Goal: Information Seeking & Learning: Find specific fact

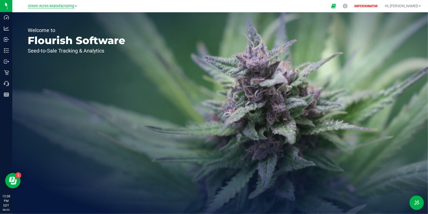
click at [58, 4] on span "Green Acres Manufacturing" at bounding box center [51, 6] width 46 height 5
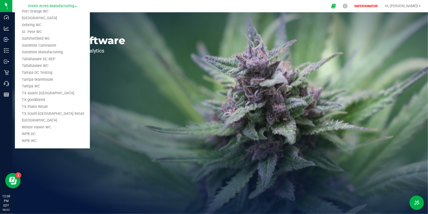
scroll to position [300, 0]
click at [40, 134] on link "WPB DC" at bounding box center [52, 134] width 75 height 7
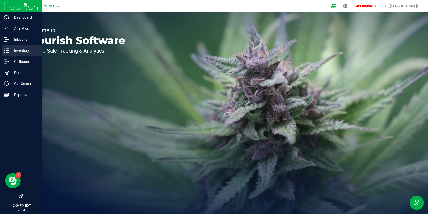
click at [5, 50] on icon at bounding box center [4, 50] width 1 height 1
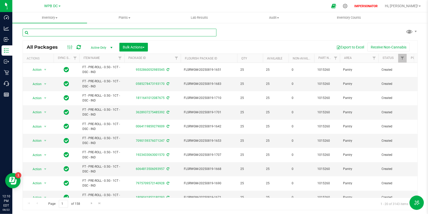
click at [97, 33] on input "text" at bounding box center [120, 33] width 194 height 8
paste input "FT - CANNABIS FLOWER - 3.5G - T12 - HYB"
type input "FT - CANNABIS FLOWER - 3.5G - T12 - HYB"
drag, startPoint x: 92, startPoint y: 33, endPoint x: 30, endPoint y: 33, distance: 61.9
click at [30, 33] on input "FT - CANNABIS FLOWER - 3.5G - T12 - HYB" at bounding box center [120, 33] width 194 height 8
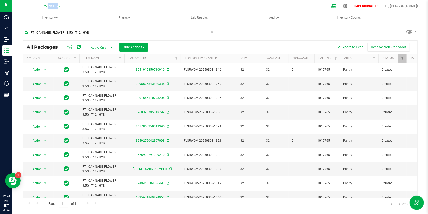
drag, startPoint x: 30, startPoint y: 6, endPoint x: 102, endPoint y: 3, distance: 72.2
click at [102, 3] on nav "WPB DC Bonita Springs WC Boynton Beach WC Bradenton WC Brooksville WC Call Cent…" at bounding box center [220, 6] width 416 height 12
copy div "WPB DC Bonita Springs WC Boynton Beach WC Bradenton WC Brooksville WC Call Cent…"
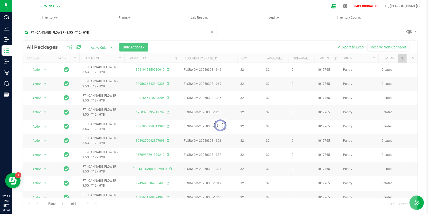
click at [57, 47] on div at bounding box center [220, 125] width 395 height 169
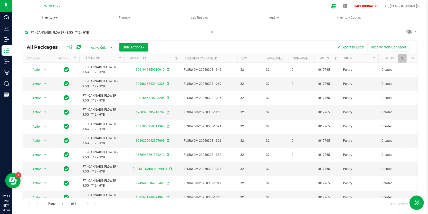
click at [56, 18] on span at bounding box center [56, 17] width 2 height 1
click at [51, 37] on li "All inventory" at bounding box center [49, 37] width 75 height 6
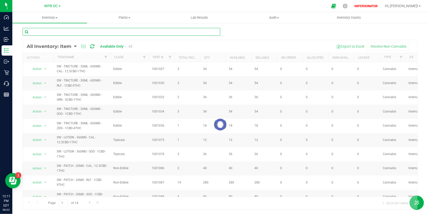
click at [70, 33] on input "text" at bounding box center [122, 32] width 198 height 8
paste input "FT - CANNABIS FLOWER - 3.5G - T12 - HYB"
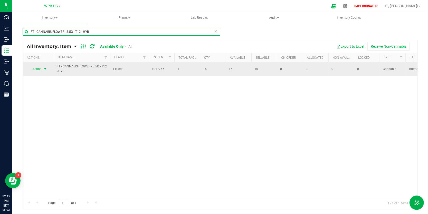
type input "FT - CANNABIS FLOWER - 3.5G - T12 - HYB"
click at [46, 69] on span "select" at bounding box center [45, 69] width 4 height 4
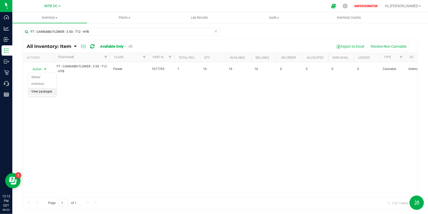
click at [50, 88] on li "View packages" at bounding box center [42, 92] width 28 height 8
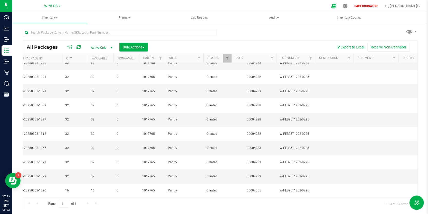
scroll to position [0, 175]
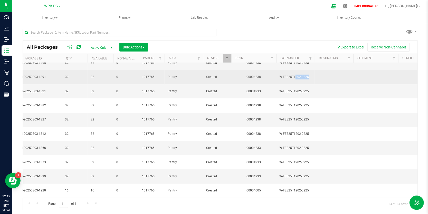
drag, startPoint x: 318, startPoint y: 72, endPoint x: 277, endPoint y: 74, distance: 41.6
click at [277, 74] on tr "Action Action Adjust qty Create package Edit attributes Global inventory Locate…" at bounding box center [182, 77] width 671 height 14
copy td "W-FEB25T1202-0225"
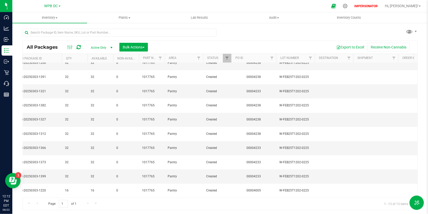
click at [274, 35] on div "All Packages Active Only Active Only Lab Samples Locked All External Internal B…" at bounding box center [220, 117] width 395 height 187
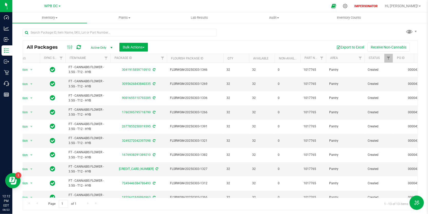
scroll to position [0, 0]
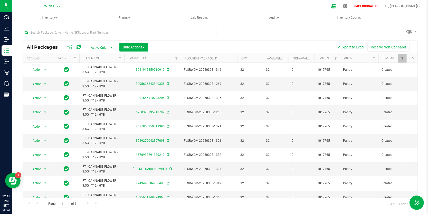
click at [355, 47] on button "Export to Excel" at bounding box center [350, 47] width 34 height 9
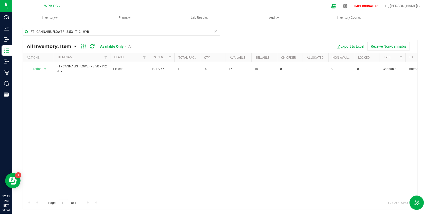
click at [130, 47] on link "All" at bounding box center [130, 46] width 4 height 4
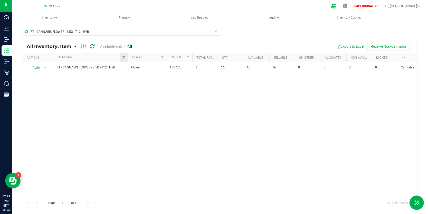
drag, startPoint x: 110, startPoint y: 56, endPoint x: 128, endPoint y: 61, distance: 18.7
click at [128, 61] on div "Actions Item Name Class Part Number Total Packages Qty Available Sellable On Or…" at bounding box center [218, 57] width 391 height 9
click at [352, 47] on button "Export to Excel" at bounding box center [350, 46] width 34 height 9
click at [349, 7] on div at bounding box center [345, 5] width 7 height 5
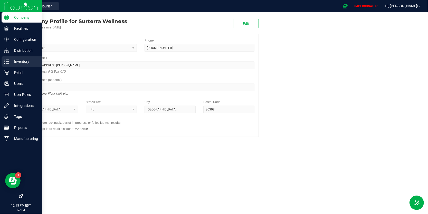
click at [8, 61] on icon at bounding box center [6, 61] width 5 height 5
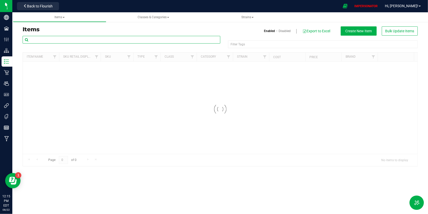
click at [105, 39] on input "text" at bounding box center [122, 40] width 198 height 8
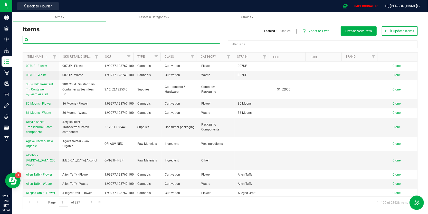
paste input "FT - CANNABIS FLOWER - 3.5G - T12 - HYB"
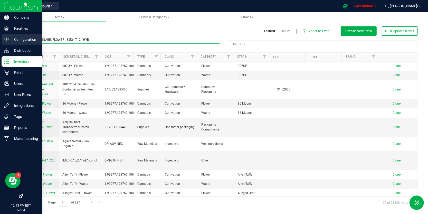
type input "FT - CANNABIS FLOWER - 3.5G - T12 - HYB"
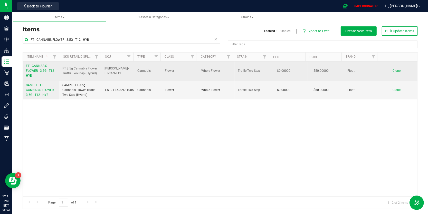
click at [44, 67] on span "FT - CANNABIS FLOWER - 3.5G - T12 - HYB" at bounding box center [41, 70] width 30 height 13
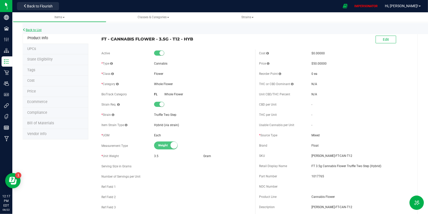
click at [41, 31] on link "Back to List" at bounding box center [32, 30] width 19 height 4
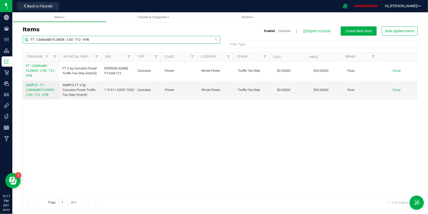
drag, startPoint x: 110, startPoint y: 42, endPoint x: 35, endPoint y: 37, distance: 75.4
click at [35, 37] on input "FT - CANNABIS FLOWER - 3.5G - T12 - HYB" at bounding box center [122, 40] width 198 height 8
paste input "ZKR - IND"
type input "FT - CANNABIS FLOWER - 3.5G - ZKR - IND"
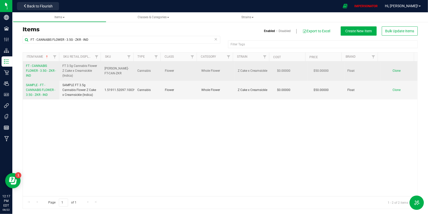
click at [32, 65] on span "FT - CANNABIS FLOWER - 3.5G - ZKR - IND" at bounding box center [41, 70] width 30 height 13
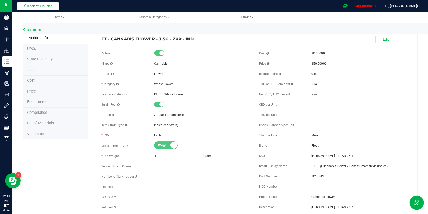
click at [49, 6] on span "Back to Flourish" at bounding box center [40, 6] width 26 height 4
click at [50, 8] on span "Back to Flourish" at bounding box center [40, 6] width 26 height 4
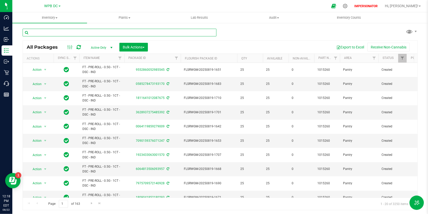
click at [96, 30] on input "text" at bounding box center [120, 33] width 194 height 8
paste input "FT - CANNABIS FLOWER - 3.5G - ZKR - IND"
type input "FT - CANNABIS FLOWER - 3.5G - ZKR - IND"
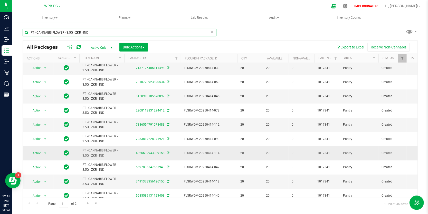
scroll to position [152, 0]
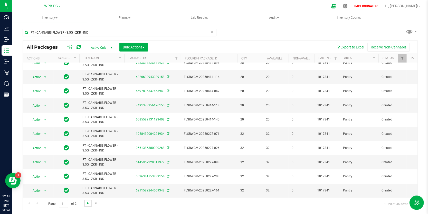
click at [89, 204] on span "Go to the next page" at bounding box center [88, 204] width 4 height 4
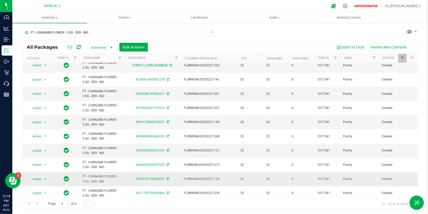
scroll to position [95, 0]
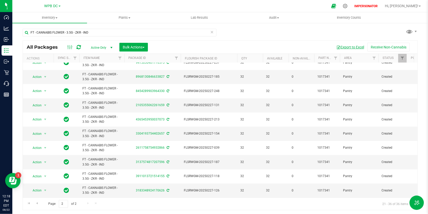
click at [357, 49] on button "Export to Excel" at bounding box center [350, 47] width 34 height 9
drag, startPoint x: 66, startPoint y: 36, endPoint x: 45, endPoint y: 22, distance: 25.4
click at [45, 22] on inventory "Inventory All packages All inventory Waste log Create inventory Plants All plan…" at bounding box center [220, 95] width 416 height 167
click at [50, 18] on span "Inventory" at bounding box center [49, 17] width 75 height 5
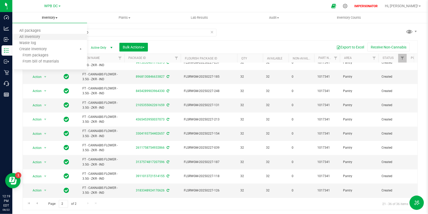
click at [46, 38] on li "All inventory" at bounding box center [49, 37] width 75 height 6
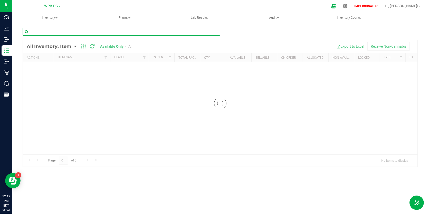
click at [84, 32] on input "text" at bounding box center [122, 32] width 198 height 8
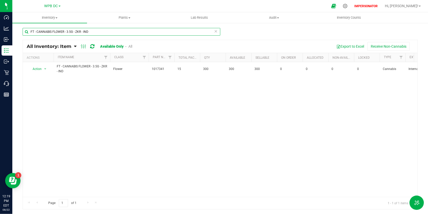
type input "FT - CANNABIS FLOWER - 3.5G - ZKR - IND"
click at [130, 47] on link "All" at bounding box center [130, 46] width 4 height 4
click at [346, 48] on button "Export to Excel" at bounding box center [350, 46] width 34 height 9
click at [58, 17] on span at bounding box center [56, 17] width 2 height 1
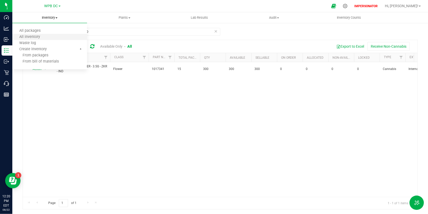
click at [48, 38] on li "All inventory" at bounding box center [49, 37] width 75 height 6
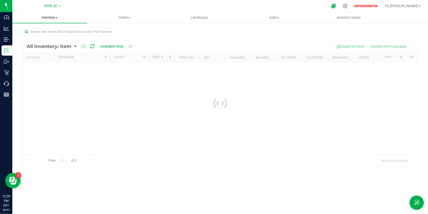
click at [56, 18] on span at bounding box center [56, 17] width 2 height 1
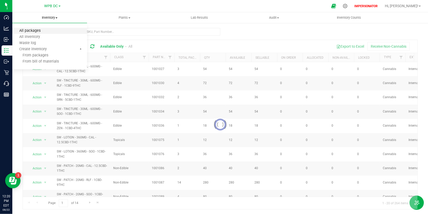
click at [32, 29] on span "All packages" at bounding box center [29, 31] width 35 height 4
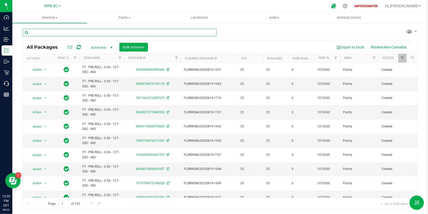
click at [59, 34] on input "text" at bounding box center [120, 33] width 194 height 8
paste input "FT - CANNABIS FLOWER - 3.5G - ZKR - IND"
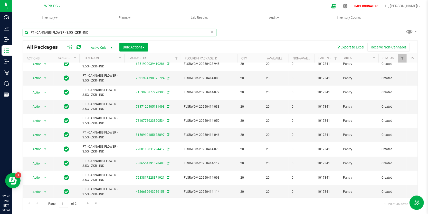
scroll to position [152, 0]
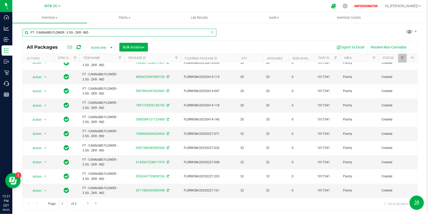
type input "FT - CANNABIS FLOWER - 3.5G - ZKR - IND"
